Goal: Check status: Check status

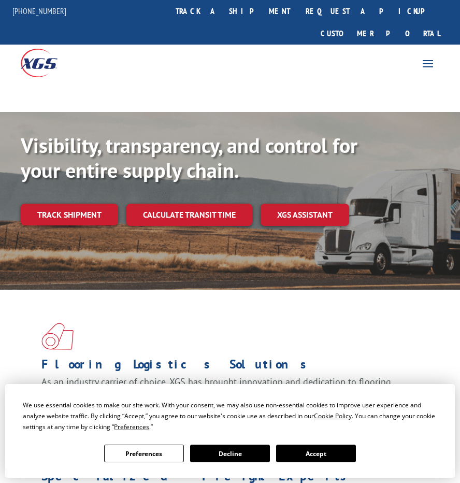
drag, startPoint x: 333, startPoint y: 449, endPoint x: 314, endPoint y: 445, distance: 19.6
click at [331, 449] on button "Accept" at bounding box center [316, 454] width 80 height 18
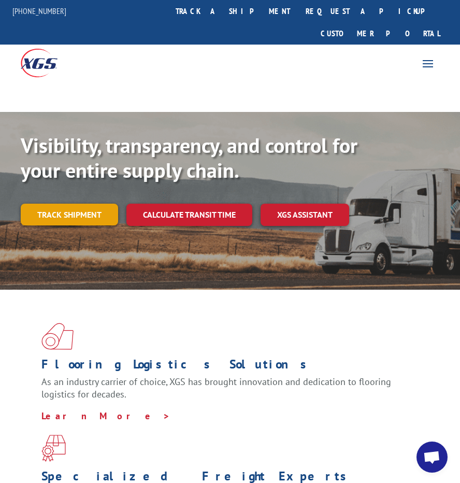
click at [84, 204] on link "Track shipment" at bounding box center [69, 215] width 97 height 22
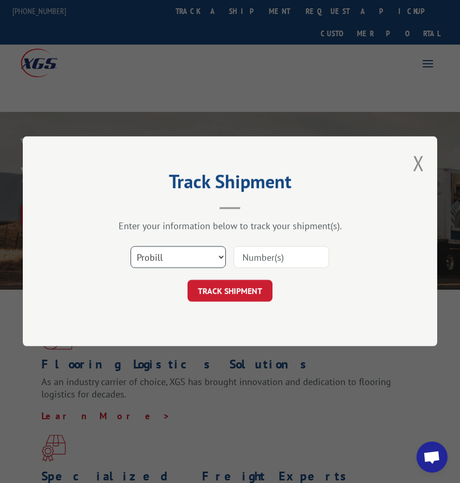
drag, startPoint x: 195, startPoint y: 257, endPoint x: 195, endPoint y: 270, distance: 13.5
click at [195, 257] on select "Select category... Probill BOL PO" at bounding box center [178, 258] width 95 height 22
select select "po"
click at [131, 247] on select "Select category... Probill BOL PO" at bounding box center [178, 258] width 95 height 22
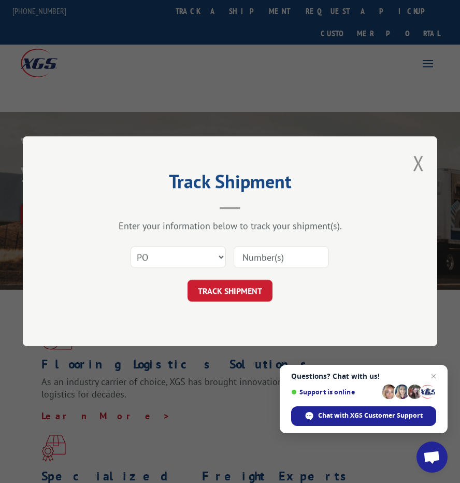
click at [255, 253] on input at bounding box center [281, 258] width 95 height 22
type input "36502604"
click at [188, 280] on button "TRACK SHIPMENT" at bounding box center [230, 291] width 85 height 22
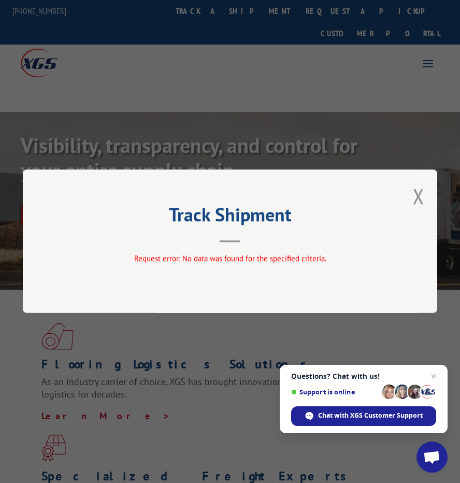
click at [426, 188] on div "Track Shipment Request error: No data was found for the specified criteria." at bounding box center [230, 241] width 415 height 144
click at [416, 198] on button "Close modal" at bounding box center [418, 195] width 11 height 27
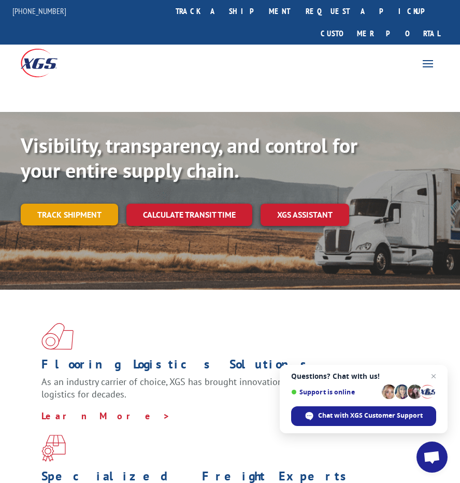
click at [37, 204] on link "Track shipment" at bounding box center [69, 215] width 97 height 22
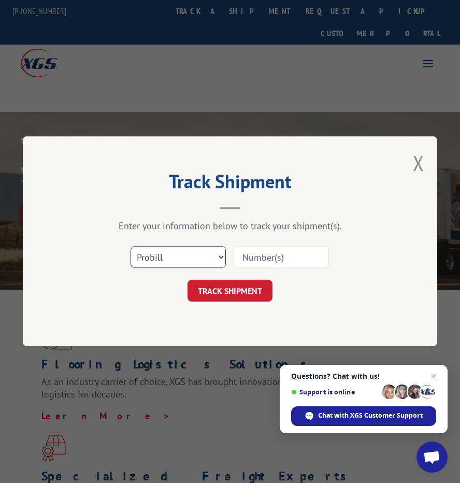
click at [210, 262] on select "Select category... Probill BOL PO" at bounding box center [178, 258] width 95 height 22
click at [131, 247] on select "Select category... Probill BOL PO" at bounding box center [178, 258] width 95 height 22
click at [146, 247] on select "Select category... Probill BOL PO" at bounding box center [178, 258] width 95 height 22
select select "po"
click at [131, 247] on select "Select category... Probill BOL PO" at bounding box center [178, 258] width 95 height 22
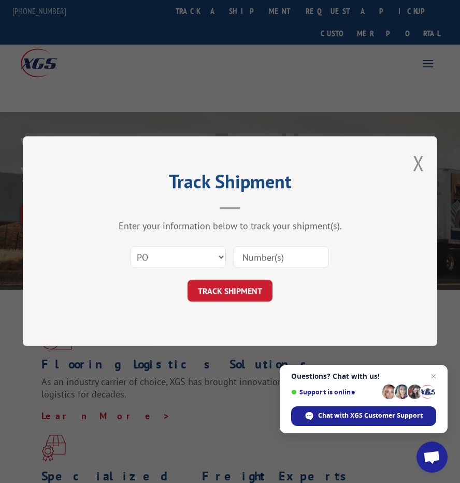
click at [178, 244] on div "Select category... Probill BOL PO" at bounding box center [230, 257] width 311 height 34
click at [188, 262] on select "Select category... Probill BOL PO" at bounding box center [178, 258] width 95 height 22
click at [131, 247] on select "Select category... Probill BOL PO" at bounding box center [178, 258] width 95 height 22
click at [257, 262] on input at bounding box center [281, 258] width 95 height 22
type input "36502584"
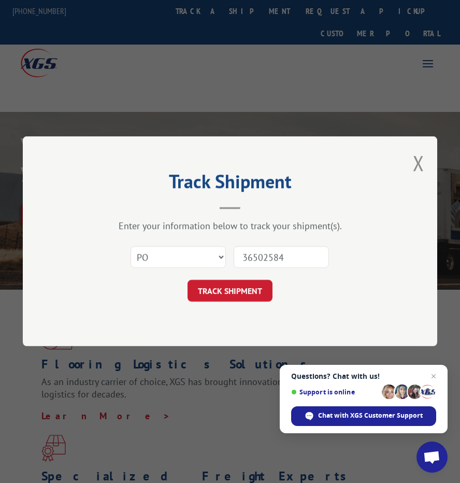
click at [188, 280] on button "TRACK SHIPMENT" at bounding box center [230, 291] width 85 height 22
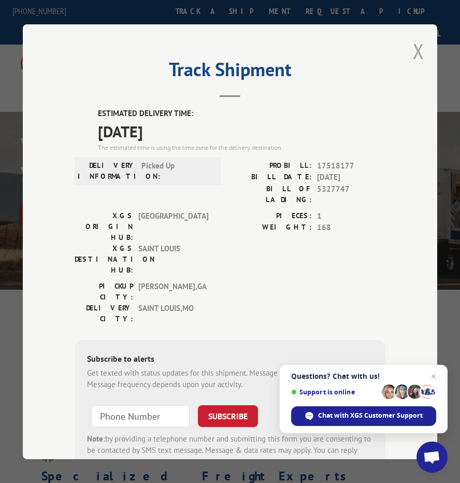
click at [420, 40] on button "Close modal" at bounding box center [418, 50] width 11 height 27
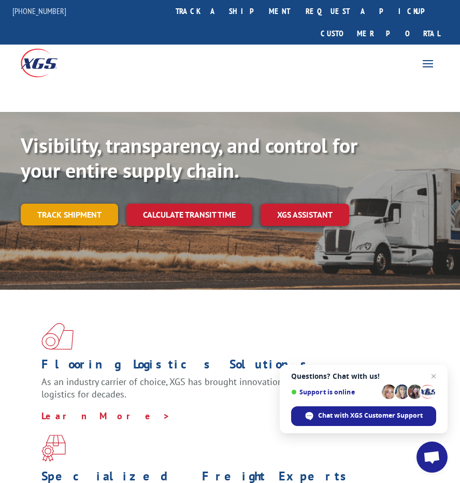
click at [45, 204] on link "Track shipment" at bounding box center [69, 215] width 97 height 22
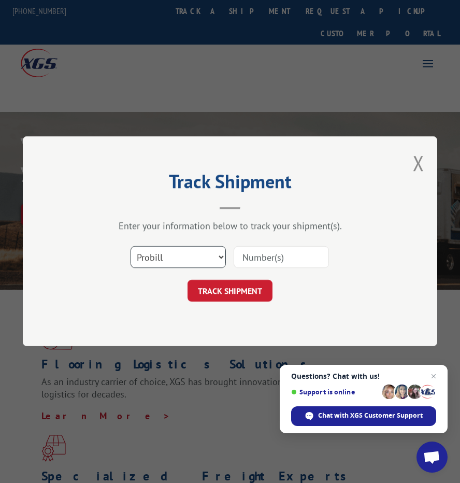
click at [170, 254] on select "Select category... Probill BOL PO" at bounding box center [178, 258] width 95 height 22
select select "po"
click at [131, 247] on select "Select category... Probill BOL PO" at bounding box center [178, 258] width 95 height 22
click at [282, 250] on input at bounding box center [281, 258] width 95 height 22
type input "36502584"
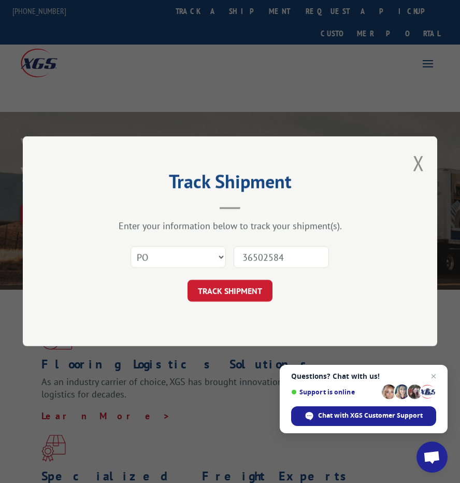
click button "TRACK SHIPMENT" at bounding box center [230, 291] width 85 height 22
